Goal: Task Accomplishment & Management: Use online tool/utility

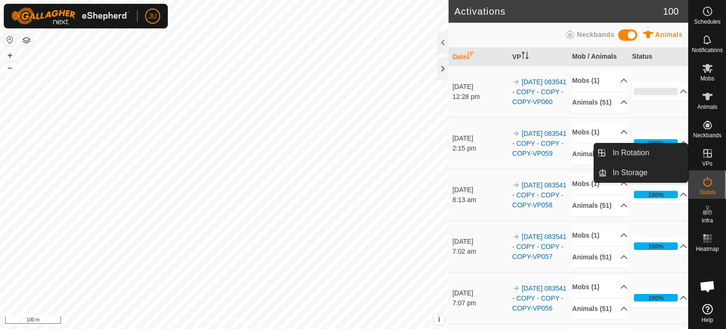
click at [711, 155] on icon at bounding box center [707, 153] width 11 height 11
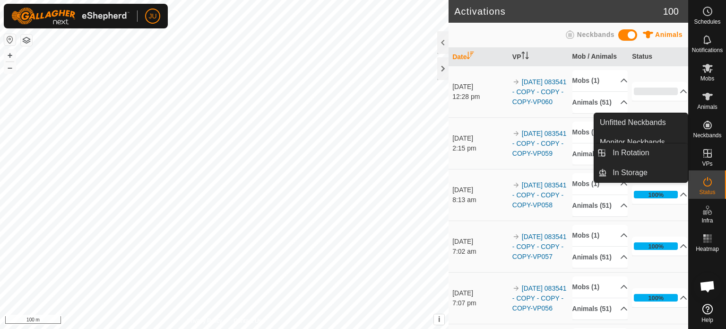
click at [708, 152] on icon at bounding box center [707, 153] width 11 height 11
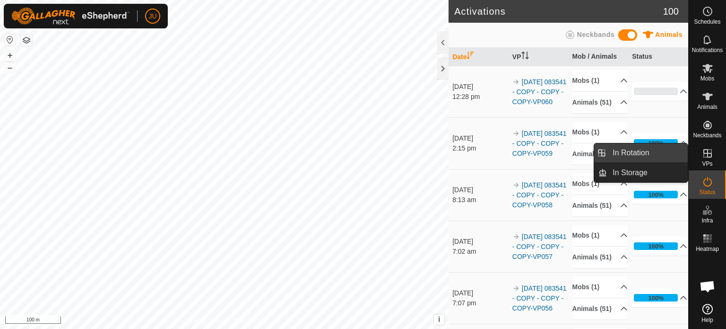
click at [650, 153] on link "In Rotation" at bounding box center [647, 152] width 81 height 19
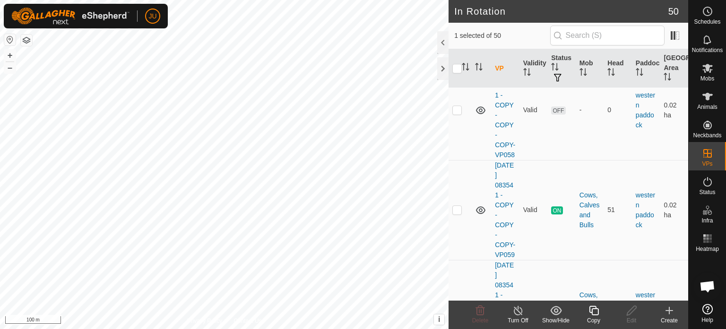
scroll to position [5759, 0]
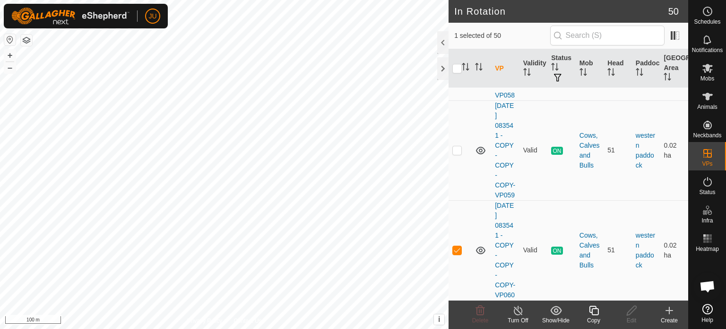
click at [596, 313] on icon at bounding box center [594, 309] width 12 height 11
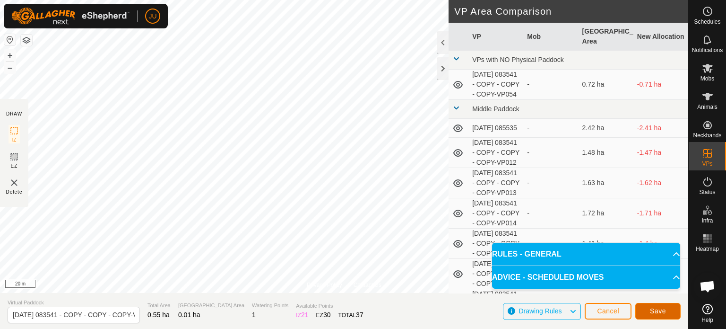
click at [663, 310] on span "Save" at bounding box center [658, 311] width 16 height 8
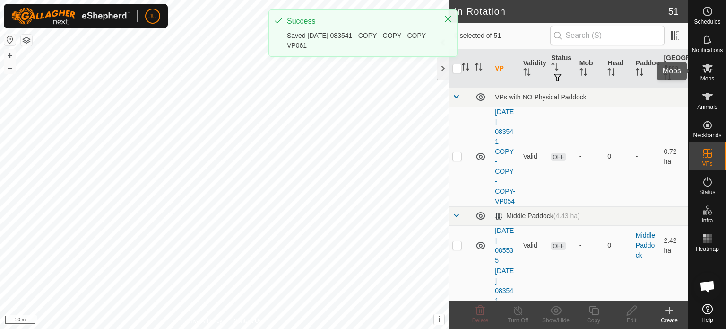
click at [709, 70] on icon at bounding box center [708, 68] width 10 height 9
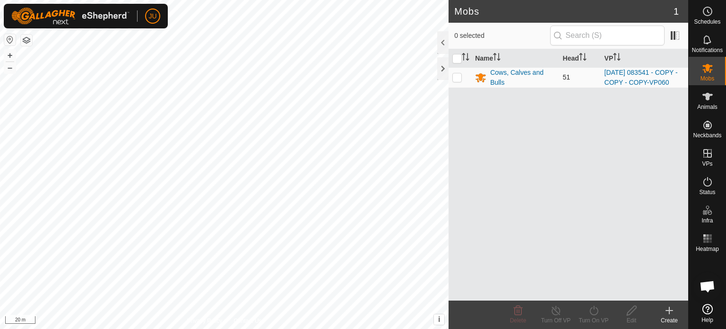
click at [458, 81] on p-checkbox at bounding box center [456, 77] width 9 height 8
checkbox input "true"
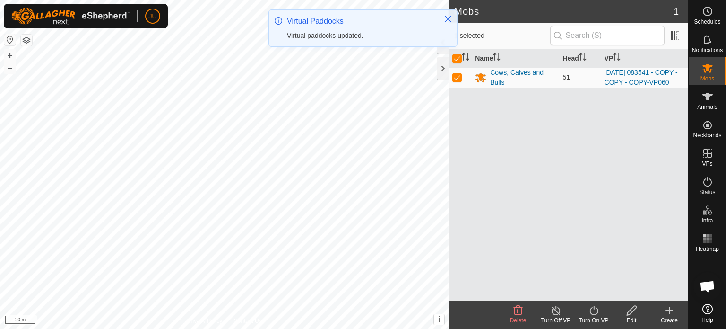
click at [593, 310] on icon at bounding box center [594, 309] width 12 height 11
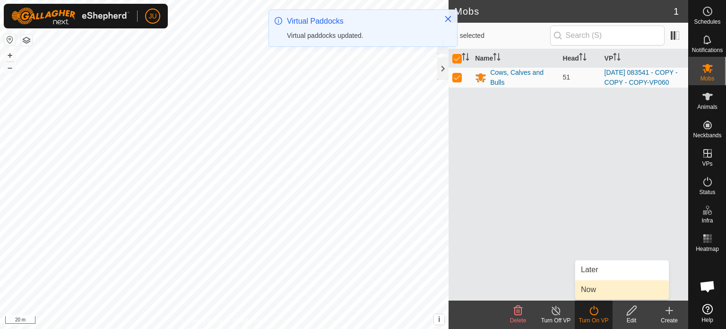
click at [603, 289] on link "Now" at bounding box center [622, 289] width 94 height 19
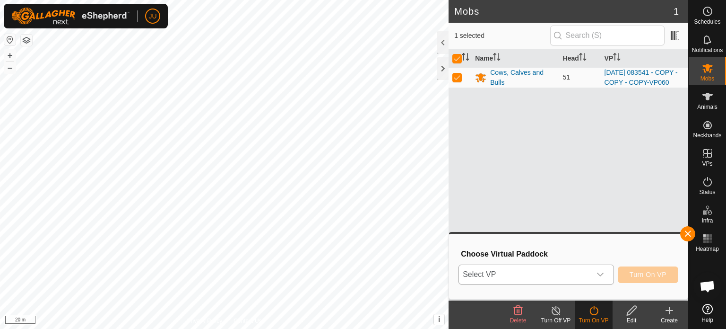
click at [602, 268] on div "dropdown trigger" at bounding box center [600, 274] width 19 height 19
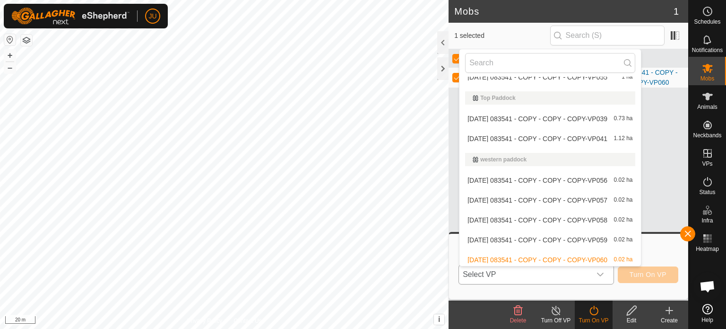
scroll to position [910, 0]
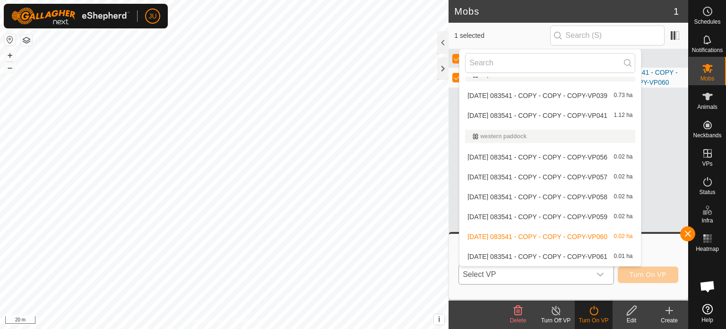
click at [543, 257] on li "[DATE] 083541 - COPY - COPY - COPY-VP061 0.01 ha" at bounding box center [550, 256] width 181 height 19
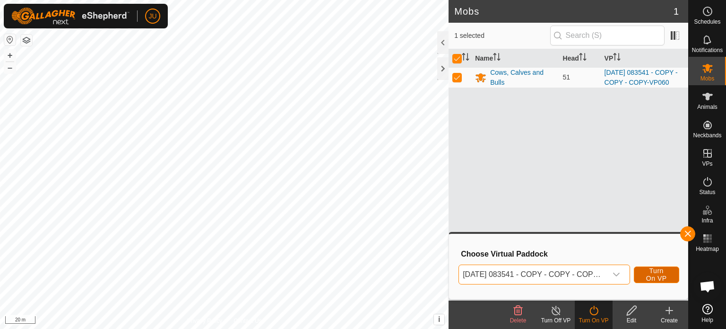
click at [652, 270] on span "Turn On VP" at bounding box center [657, 274] width 22 height 15
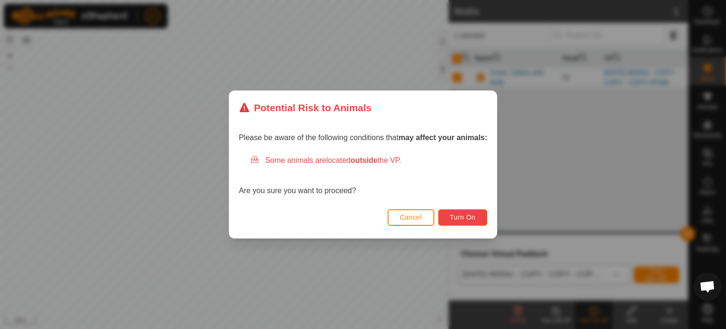
click at [465, 215] on span "Turn On" at bounding box center [463, 217] width 26 height 8
